Goal: Find specific page/section: Find specific page/section

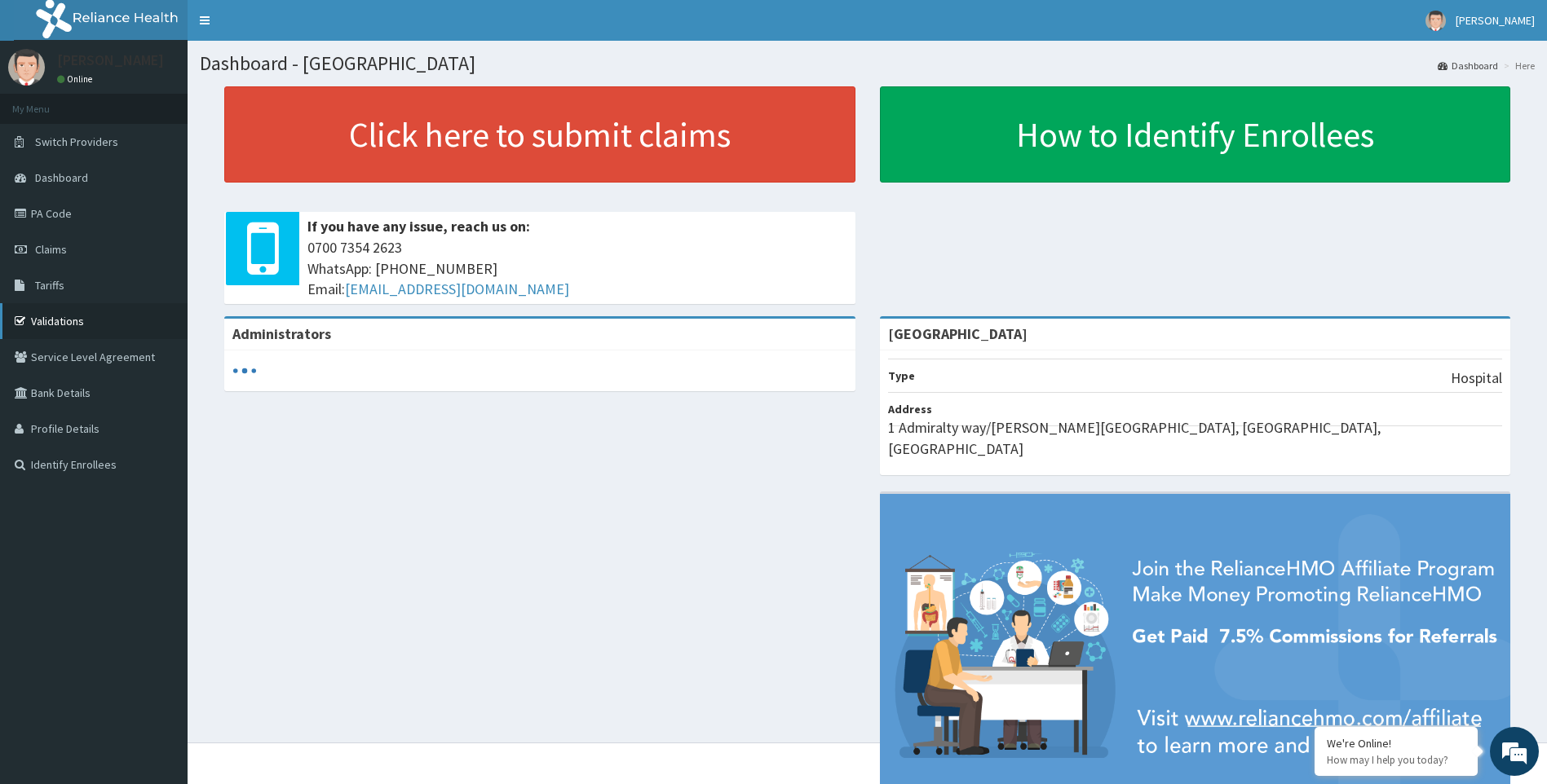
click at [69, 315] on link "Validations" at bounding box center [93, 321] width 188 height 35
click at [74, 327] on link "Validations" at bounding box center [93, 321] width 188 height 35
